Goal: Information Seeking & Learning: Learn about a topic

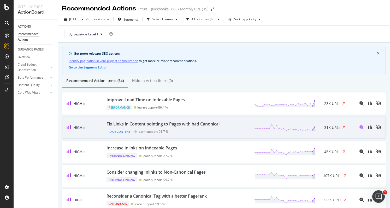
scroll to position [26, 0]
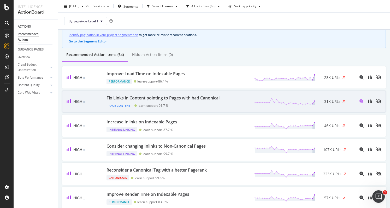
click at [221, 104] on div "Page Content learn-support - 91.7 %" at bounding box center [163, 104] width 115 height 7
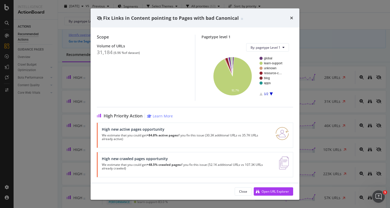
scroll to position [30, 0]
click at [281, 192] on div "Open URL Explorer" at bounding box center [274, 191] width 27 height 4
click at [295, 14] on div "Fix Links in Content pointing to Pages with bad Canonical" at bounding box center [194, 17] width 209 height 19
click at [293, 17] on div "Fix Links in Content pointing to Pages with bad Canonical" at bounding box center [194, 17] width 209 height 19
click at [291, 18] on icon "times" at bounding box center [291, 18] width 3 height 4
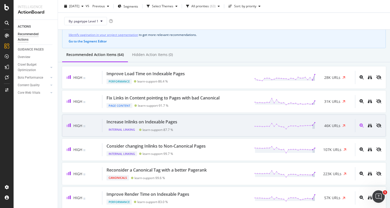
scroll to position [52, 0]
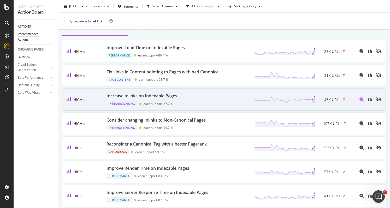
click at [192, 100] on div "Increase Inlinks on Indexable Pages Internal Linking learn-support - 87.7 % 46K…" at bounding box center [228, 99] width 252 height 13
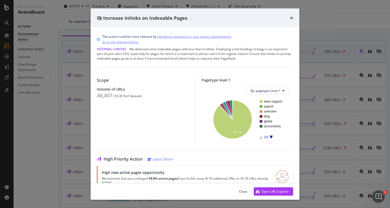
drag, startPoint x: 290, startPoint y: 20, endPoint x: 278, endPoint y: 56, distance: 37.6
click at [290, 20] on div "times" at bounding box center [291, 18] width 3 height 7
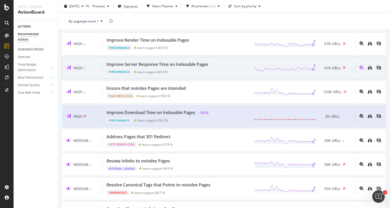
scroll to position [183, 0]
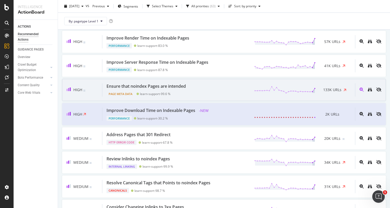
click at [227, 89] on div "Ensure that noindex Pages are intended Page Meta Data learn-support - 99.6 % 13…" at bounding box center [228, 89] width 252 height 13
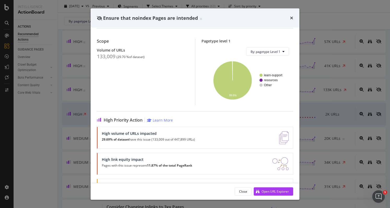
scroll to position [50, 0]
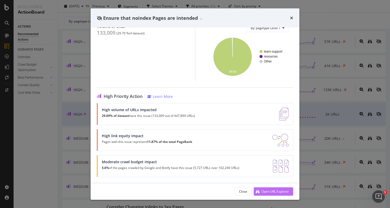
click at [277, 196] on button "Open URL Explorer" at bounding box center [272, 192] width 39 height 8
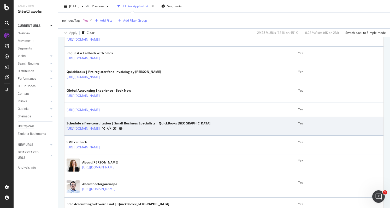
scroll to position [183, 0]
